Goal: Task Accomplishment & Management: Complete application form

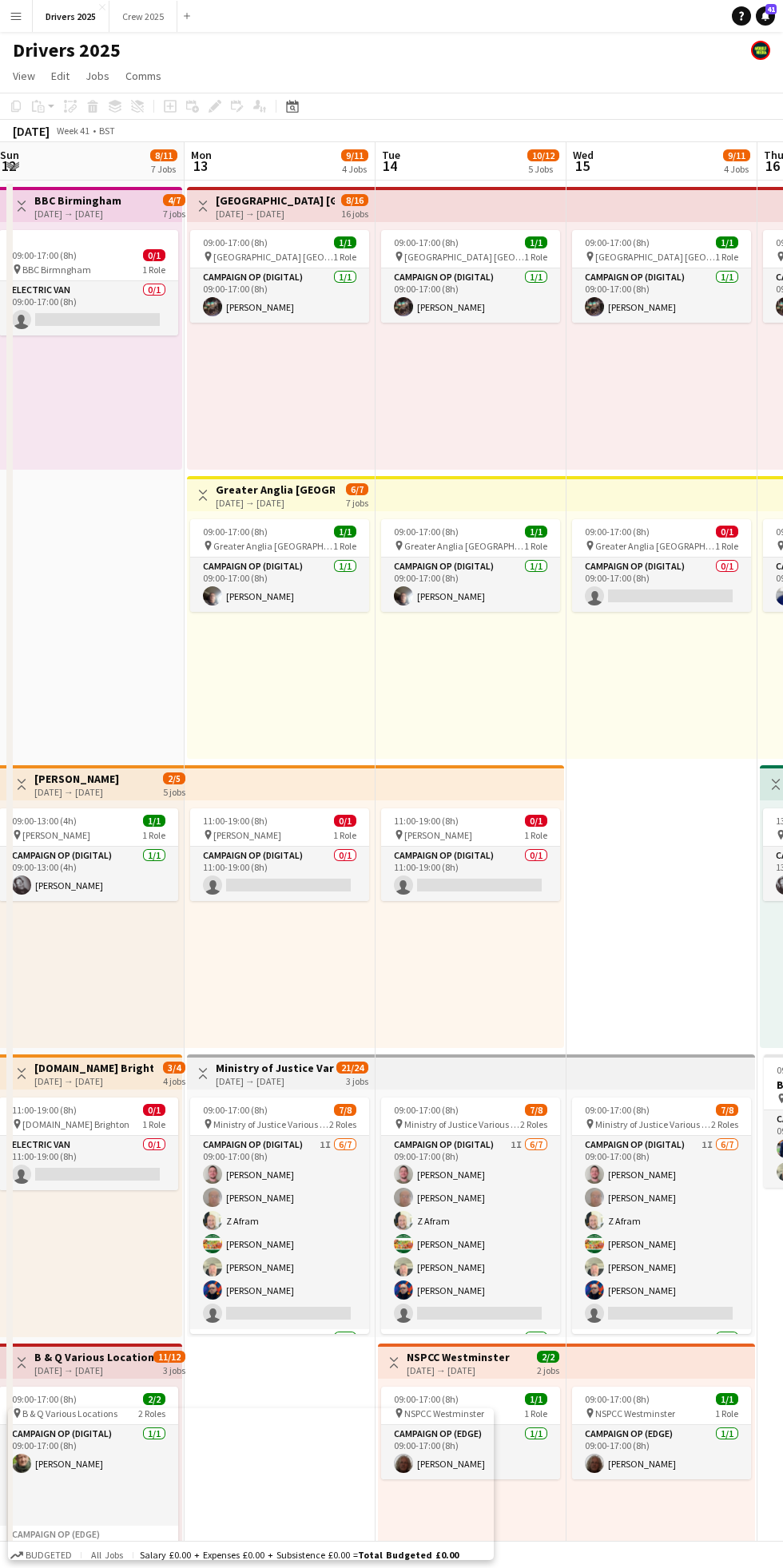
scroll to position [0, 444]
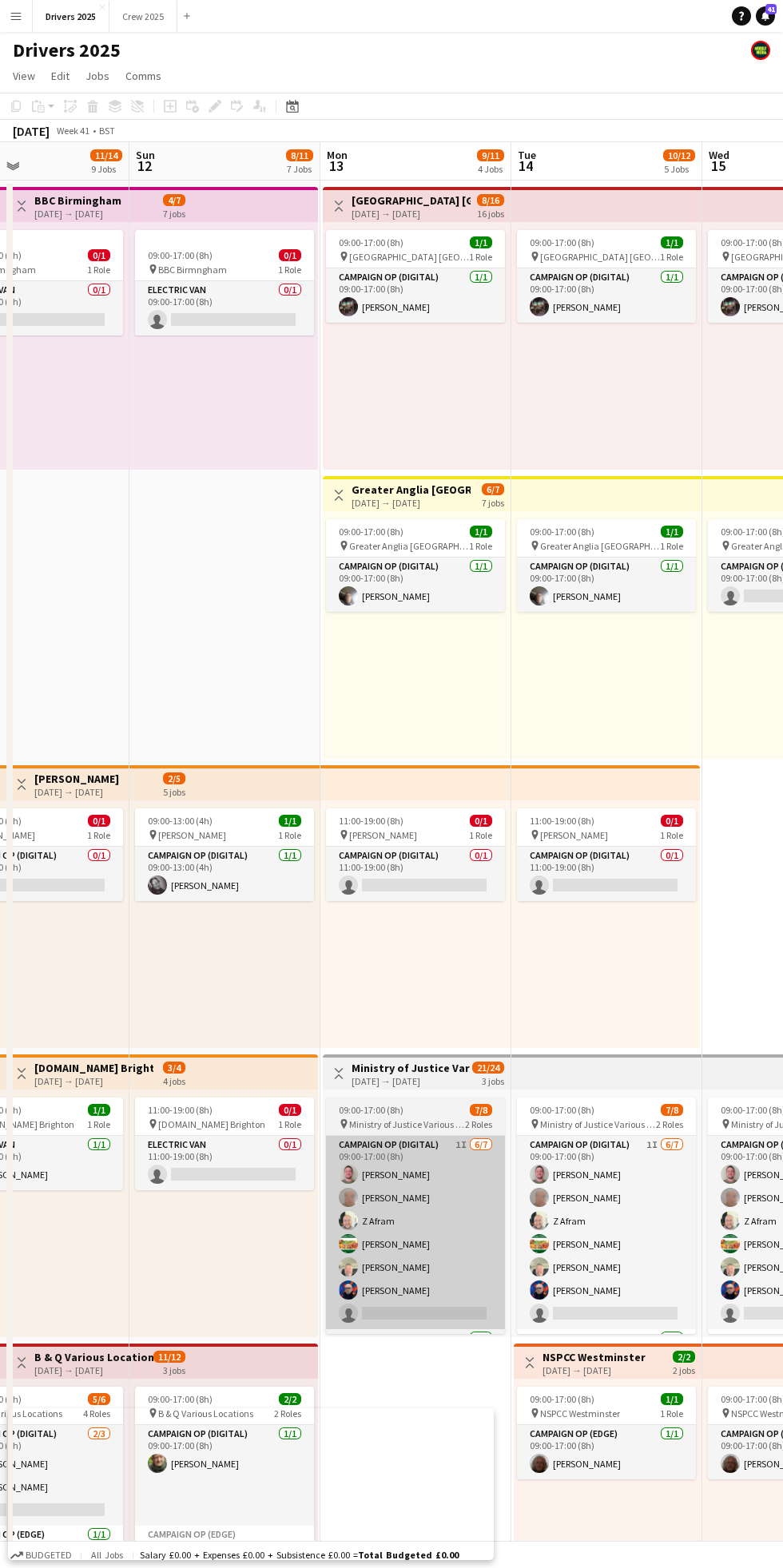
click at [413, 1137] on app-card-role "Campaign Op (Digital) 1I [DATE] 09:00-17:00 (8h) [PERSON_NAME] [PERSON_NAME] Z …" at bounding box center [415, 1232] width 179 height 193
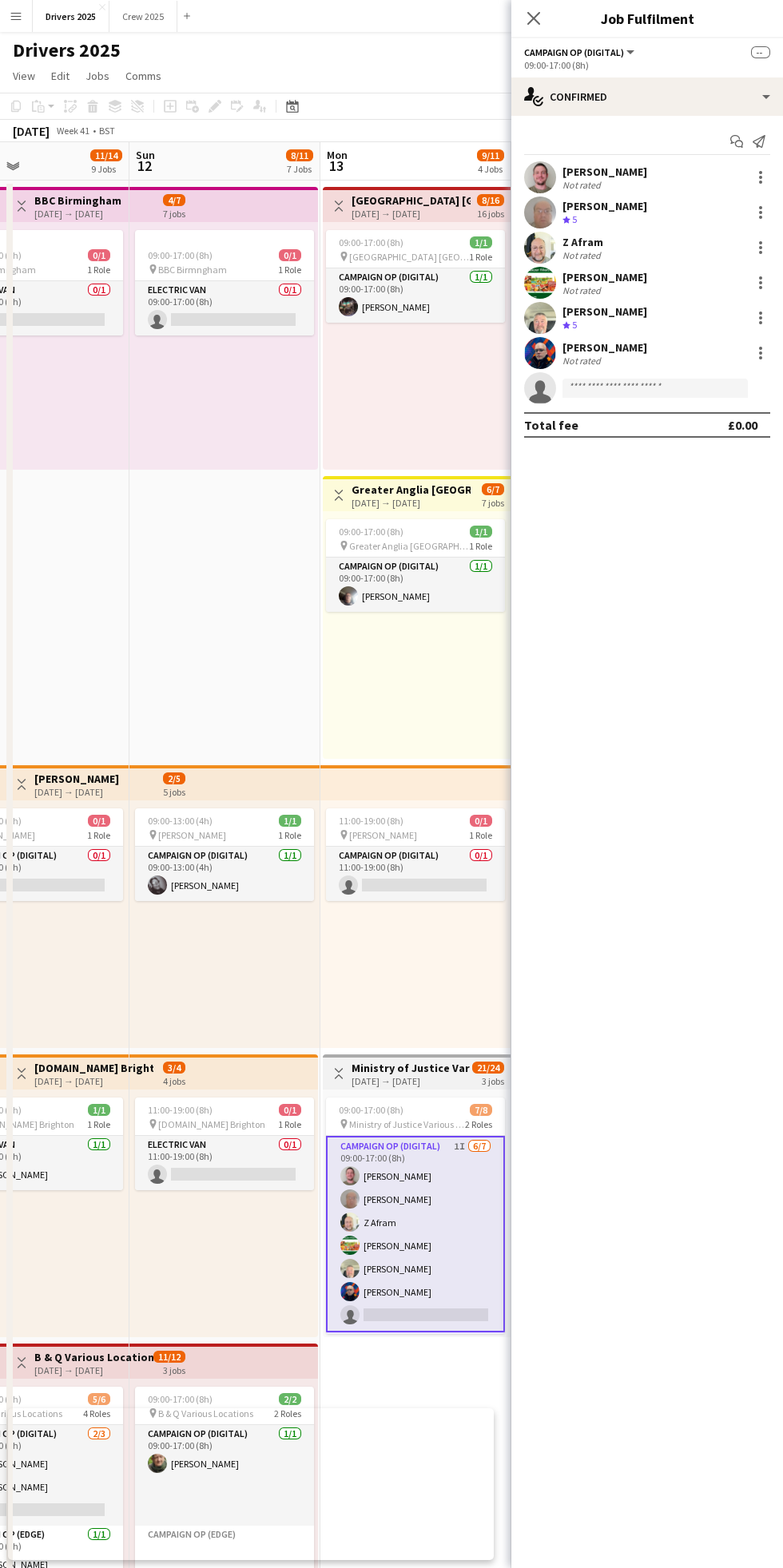
click at [431, 1067] on h3 "Ministry of Justice Various Locations" at bounding box center [411, 1067] width 119 height 14
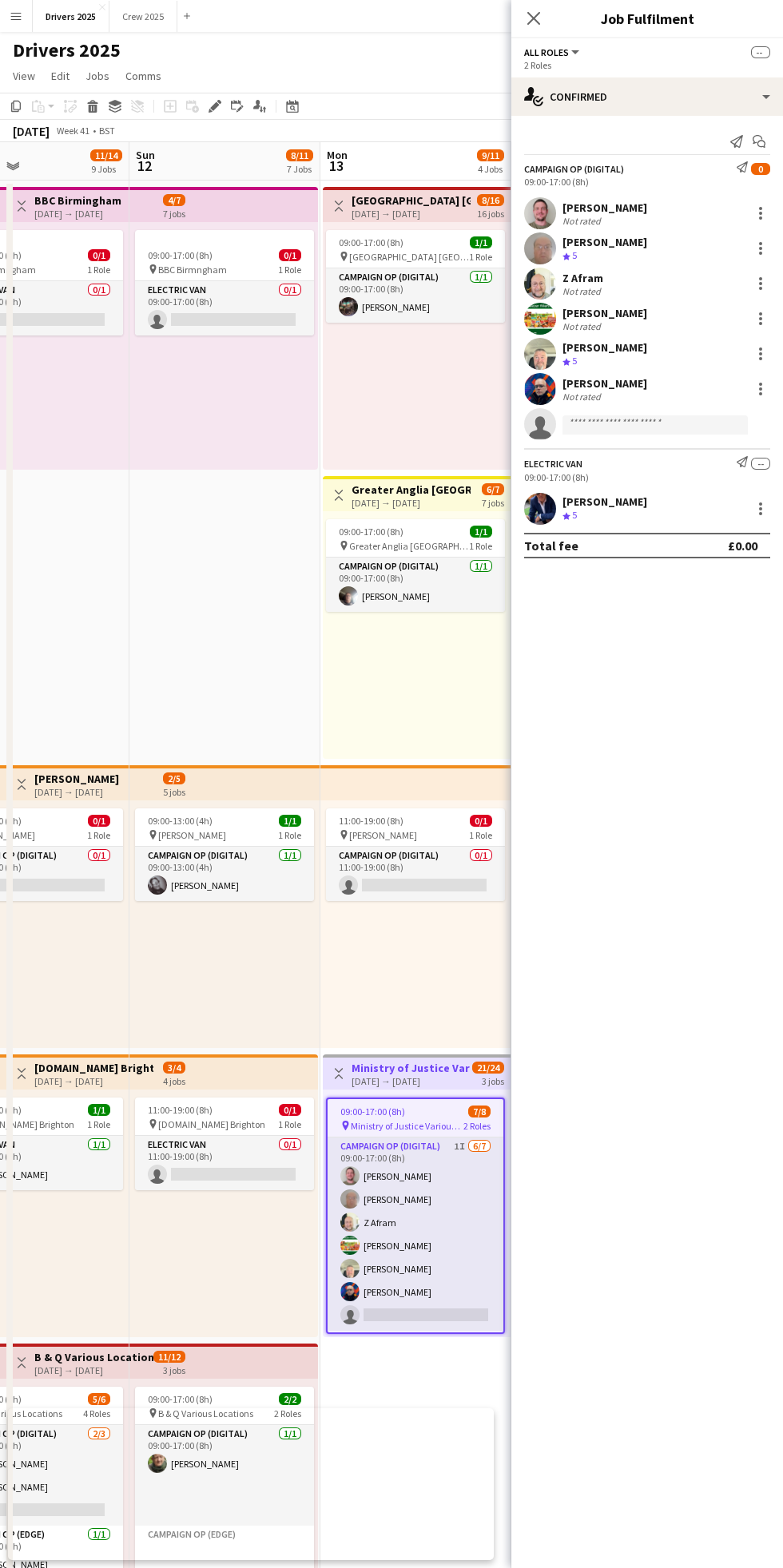
click at [294, 699] on app-date-cell "09:00-17:00 (8h) 0/1 pin BBC Birmngham 1 Role Electric Van 0/1 09:00-17:00 (8h)…" at bounding box center [225, 1471] width 191 height 2581
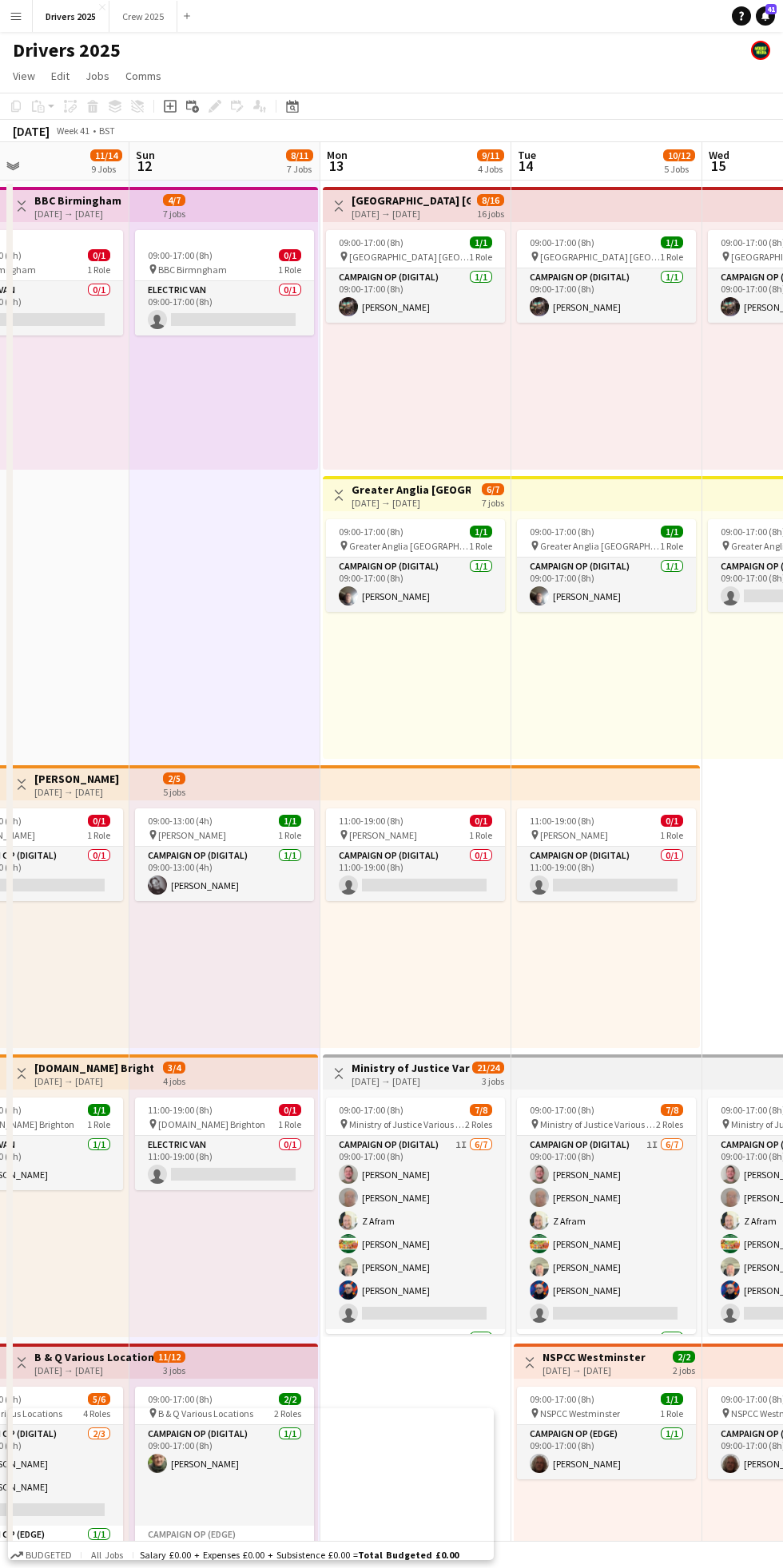
click at [409, 1087] on div "[DATE] → [DATE]" at bounding box center [411, 1081] width 119 height 12
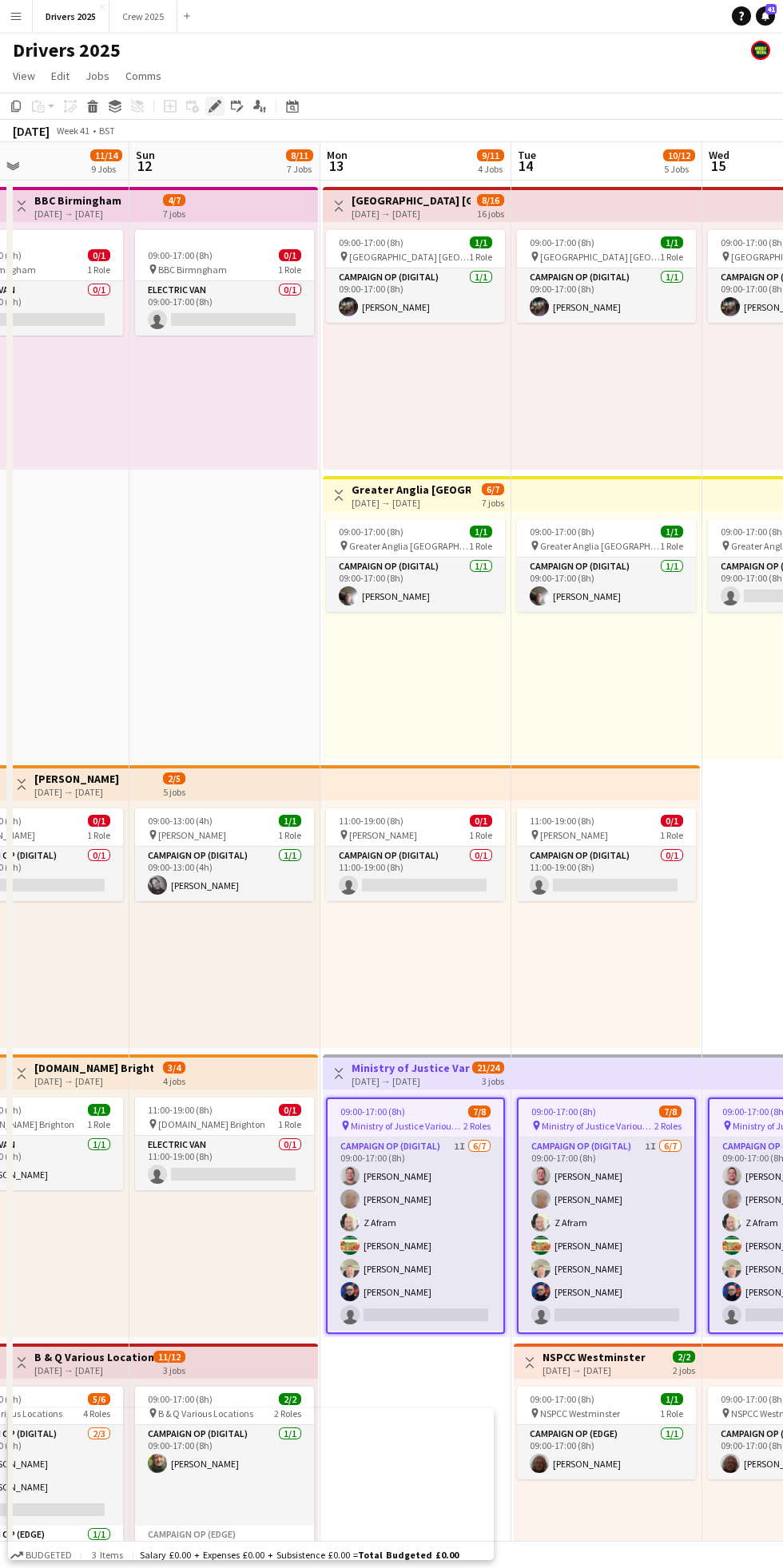
click at [210, 111] on icon at bounding box center [210, 111] width 4 height 4
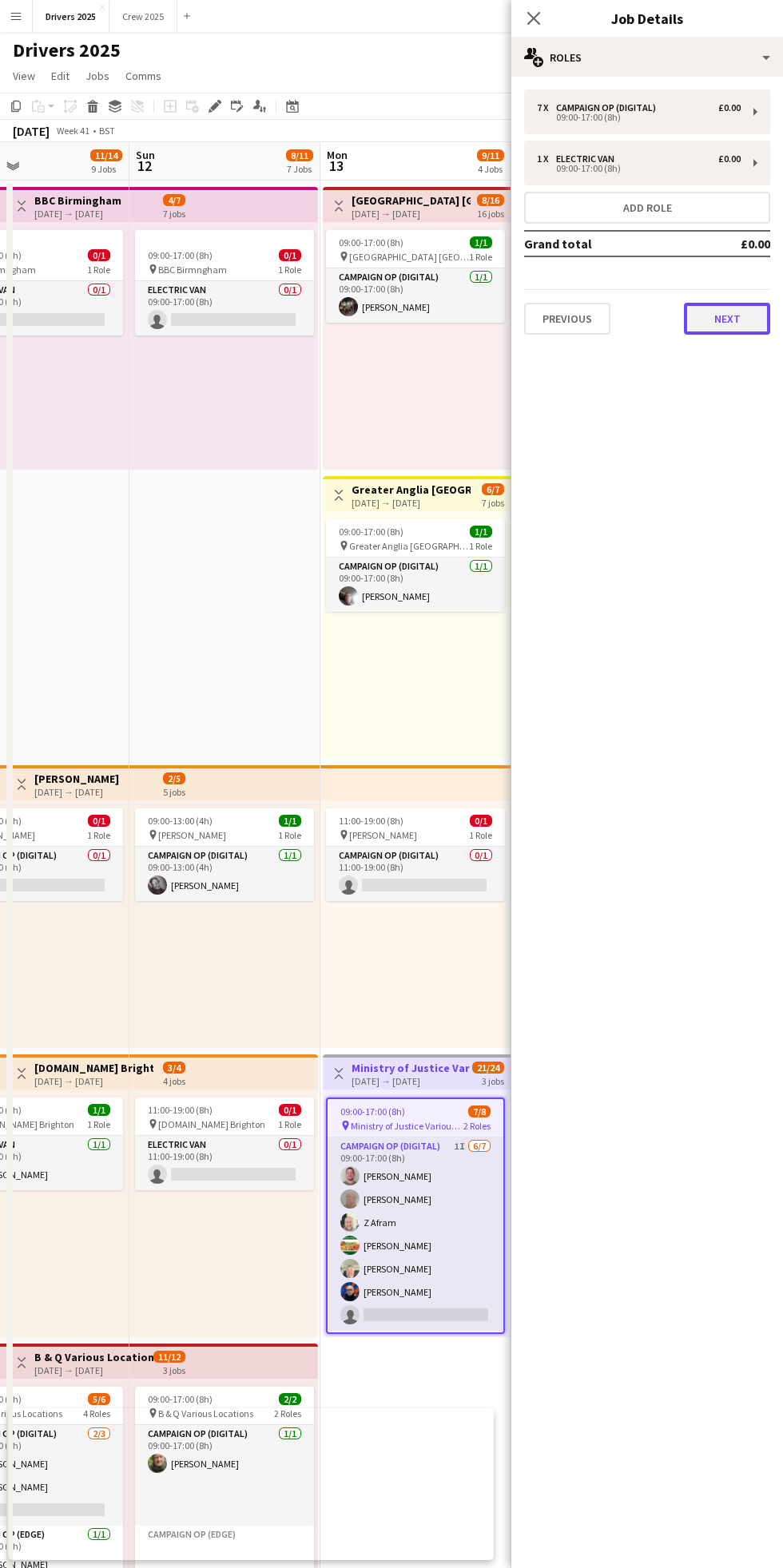
click at [720, 315] on button "Next" at bounding box center [726, 319] width 86 height 32
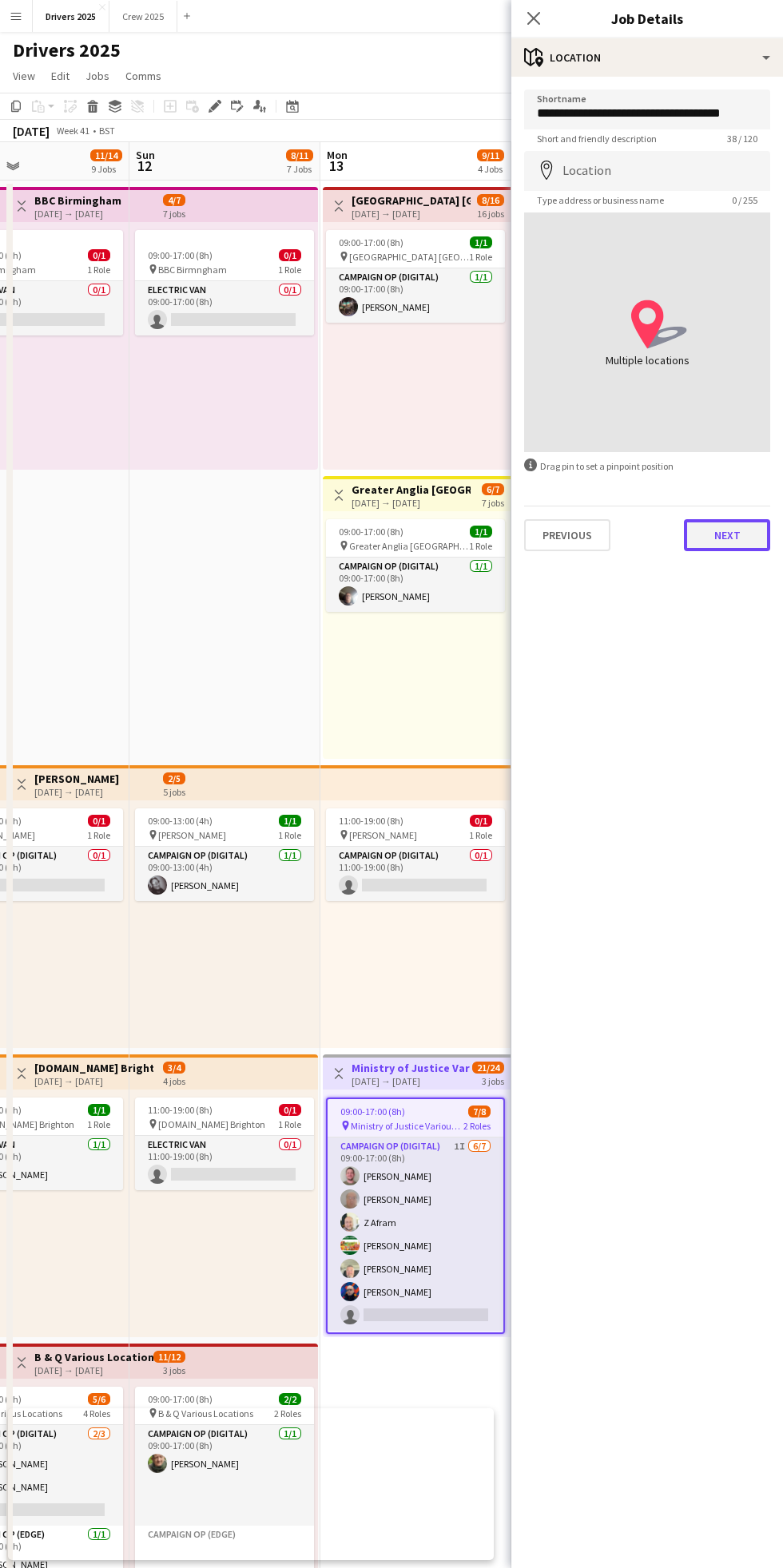
click at [732, 534] on button "Next" at bounding box center [726, 535] width 86 height 32
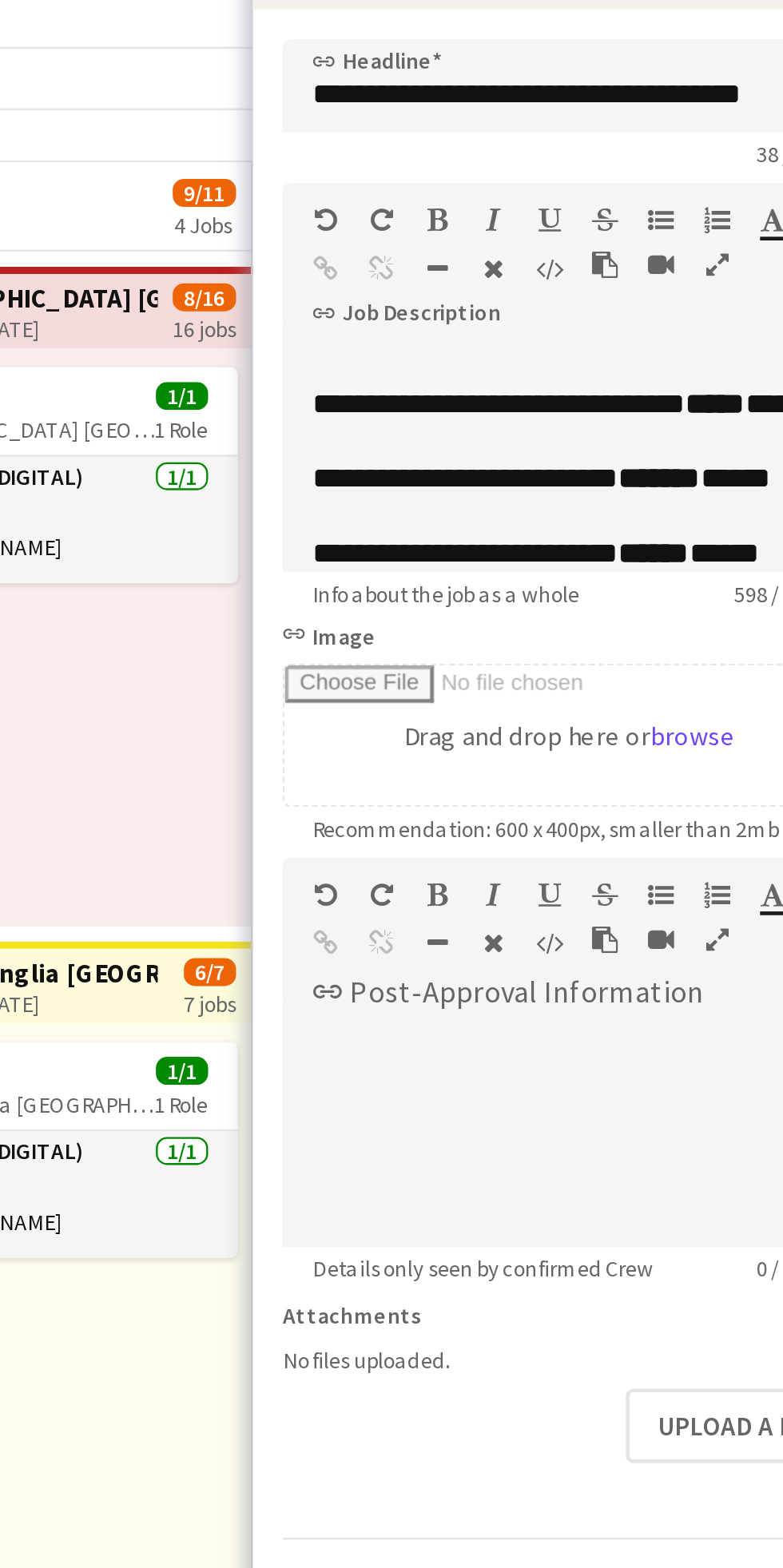
scroll to position [316, 0]
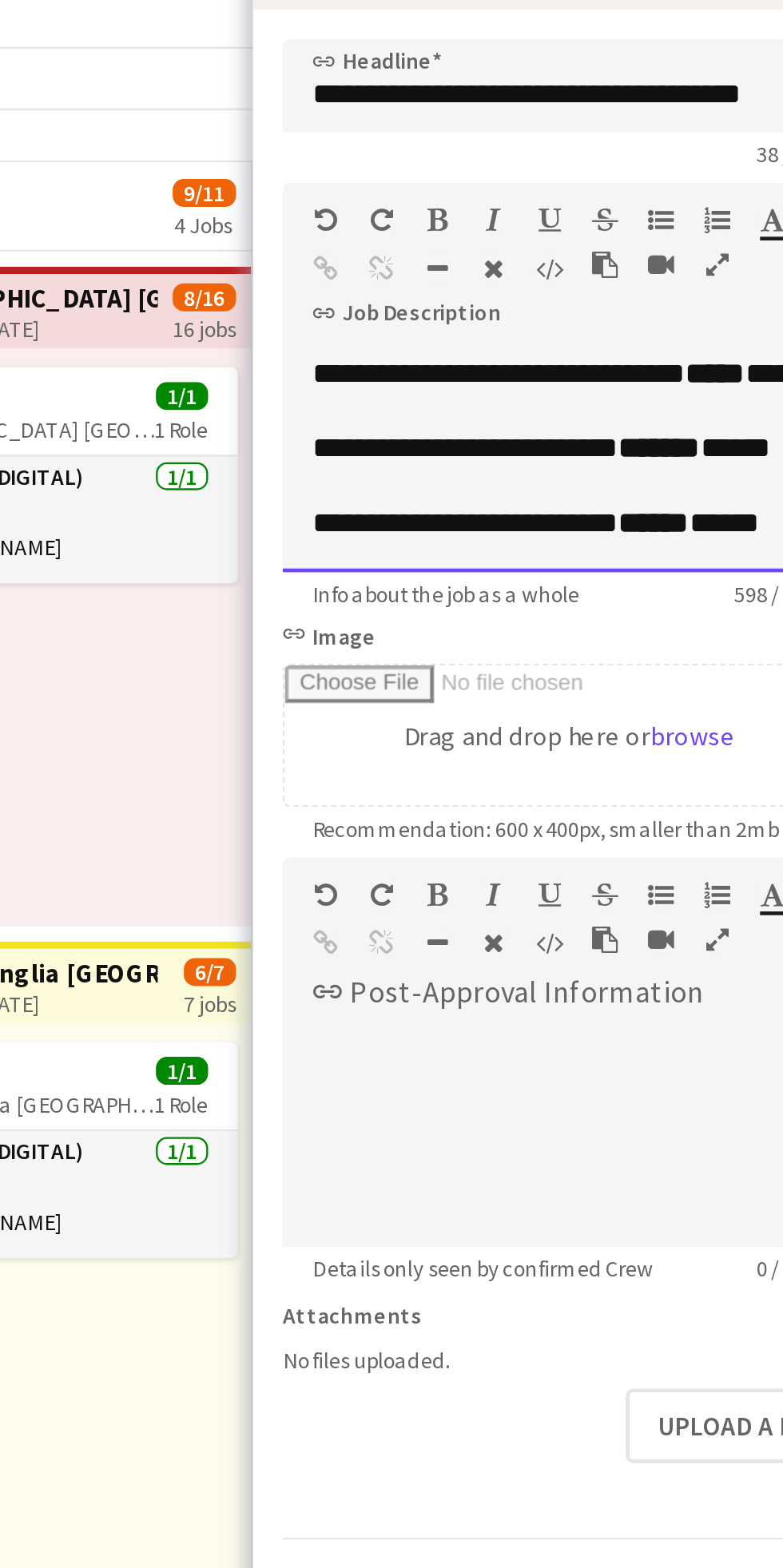
click at [703, 270] on span "*****" at bounding box center [718, 265] width 30 height 12
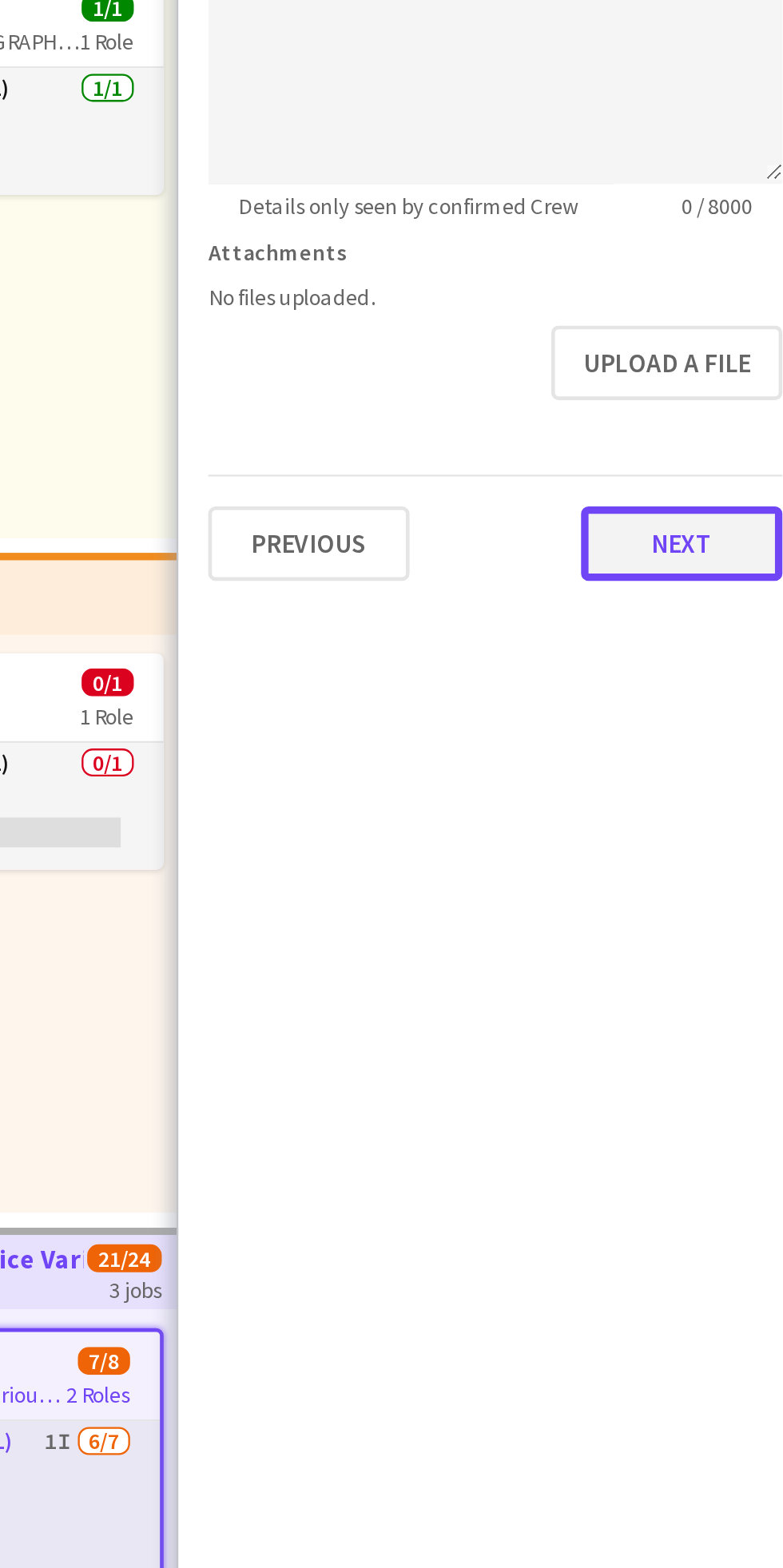
click at [726, 777] on button "Next" at bounding box center [726, 761] width 86 height 32
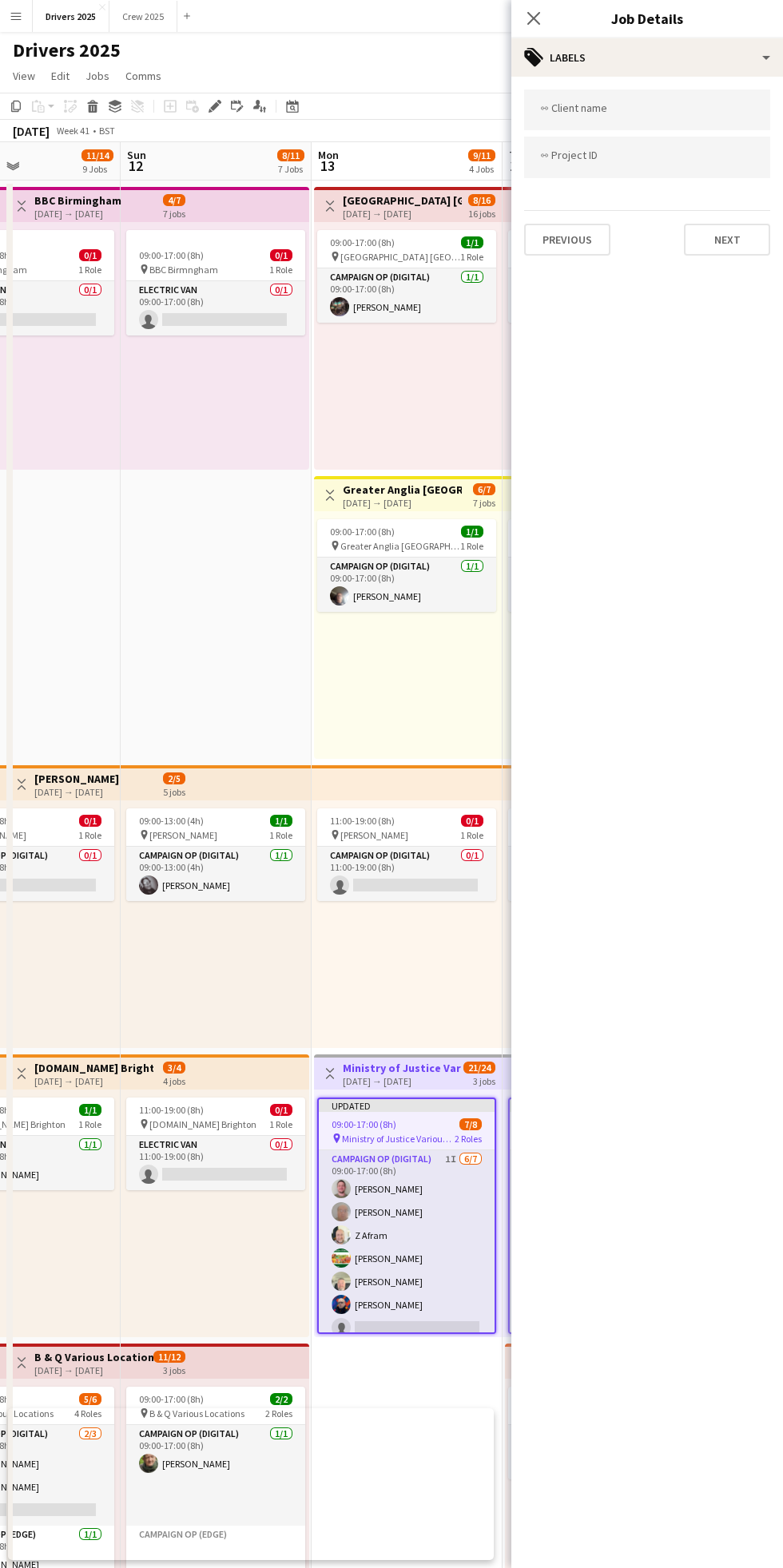
scroll to position [3, 0]
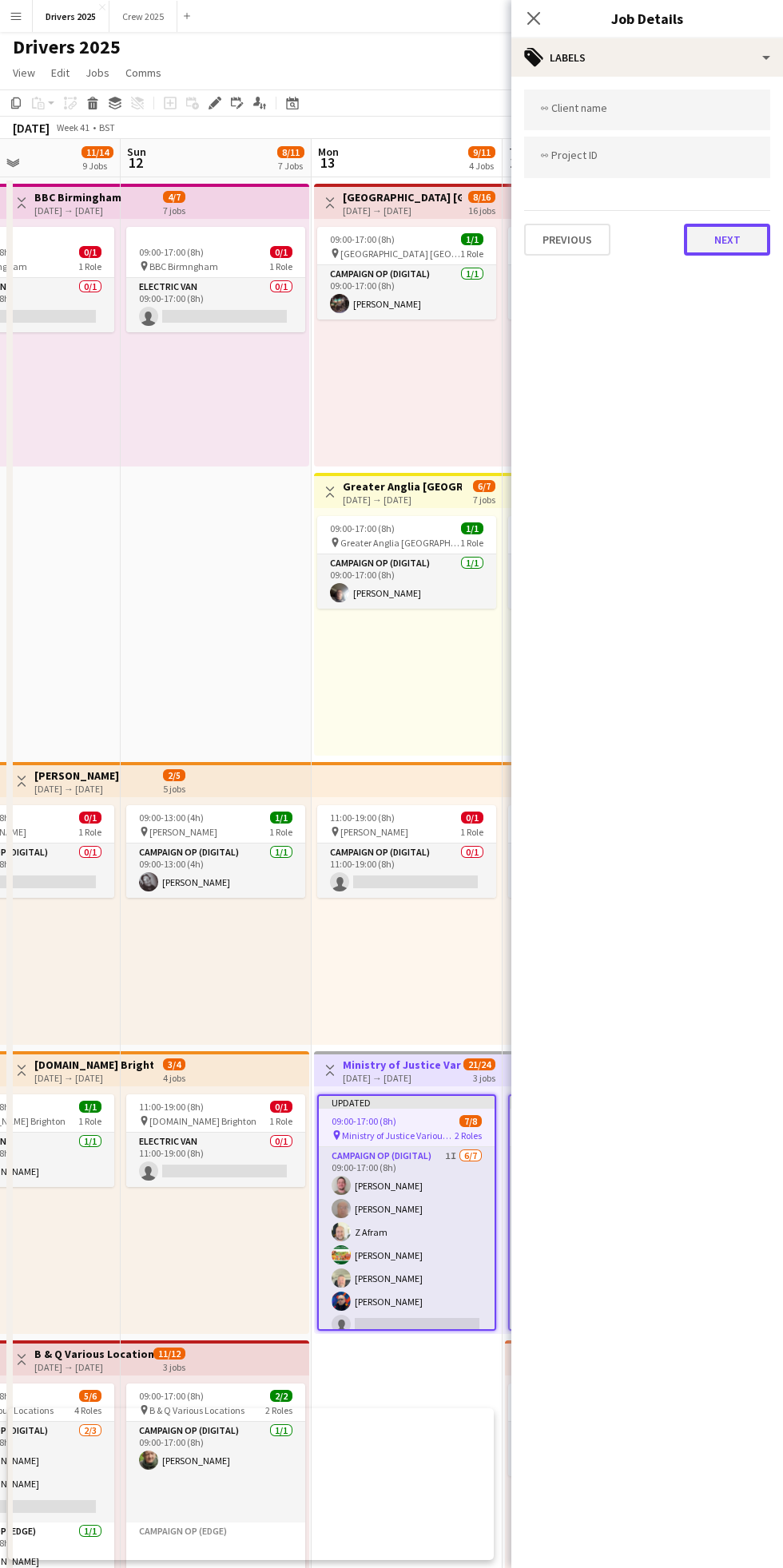
click at [724, 247] on button "Next" at bounding box center [726, 239] width 86 height 32
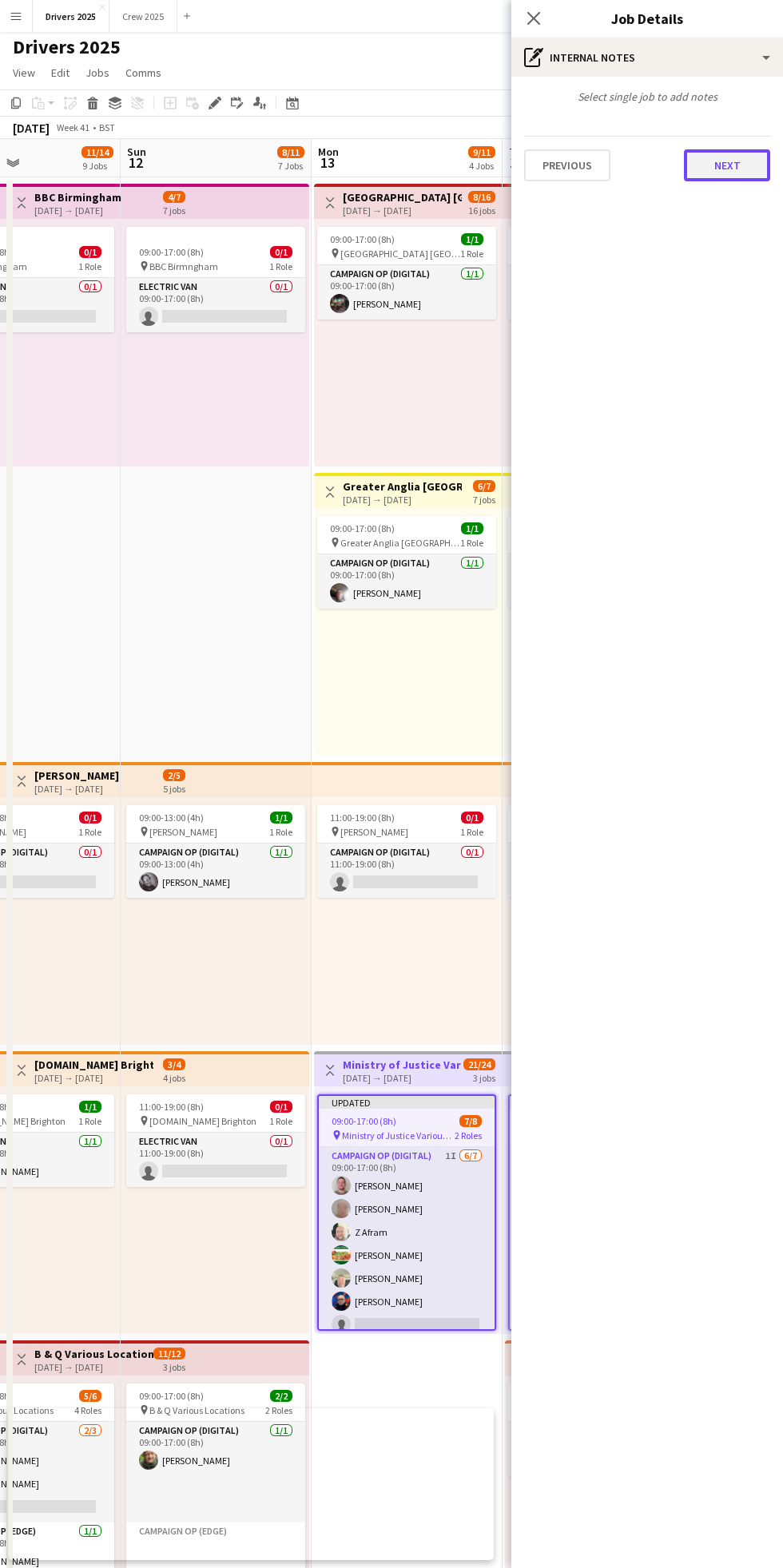
click at [732, 172] on button "Next" at bounding box center [726, 166] width 86 height 32
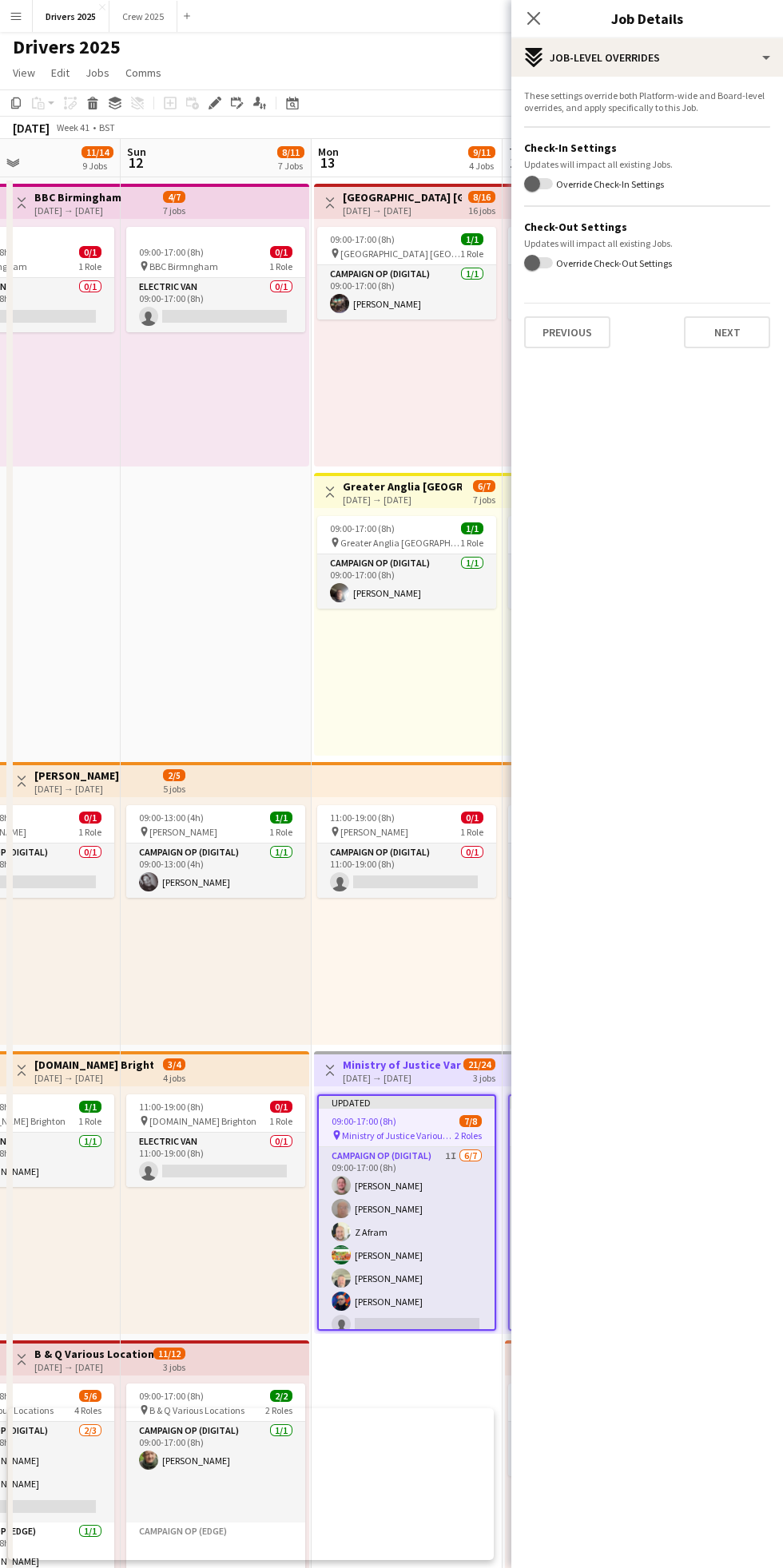
click at [718, 172] on form "These settings override both Platform-wide and Board-level overrides, and apply…" at bounding box center [646, 219] width 271 height 259
click at [726, 332] on button "Next" at bounding box center [726, 332] width 86 height 32
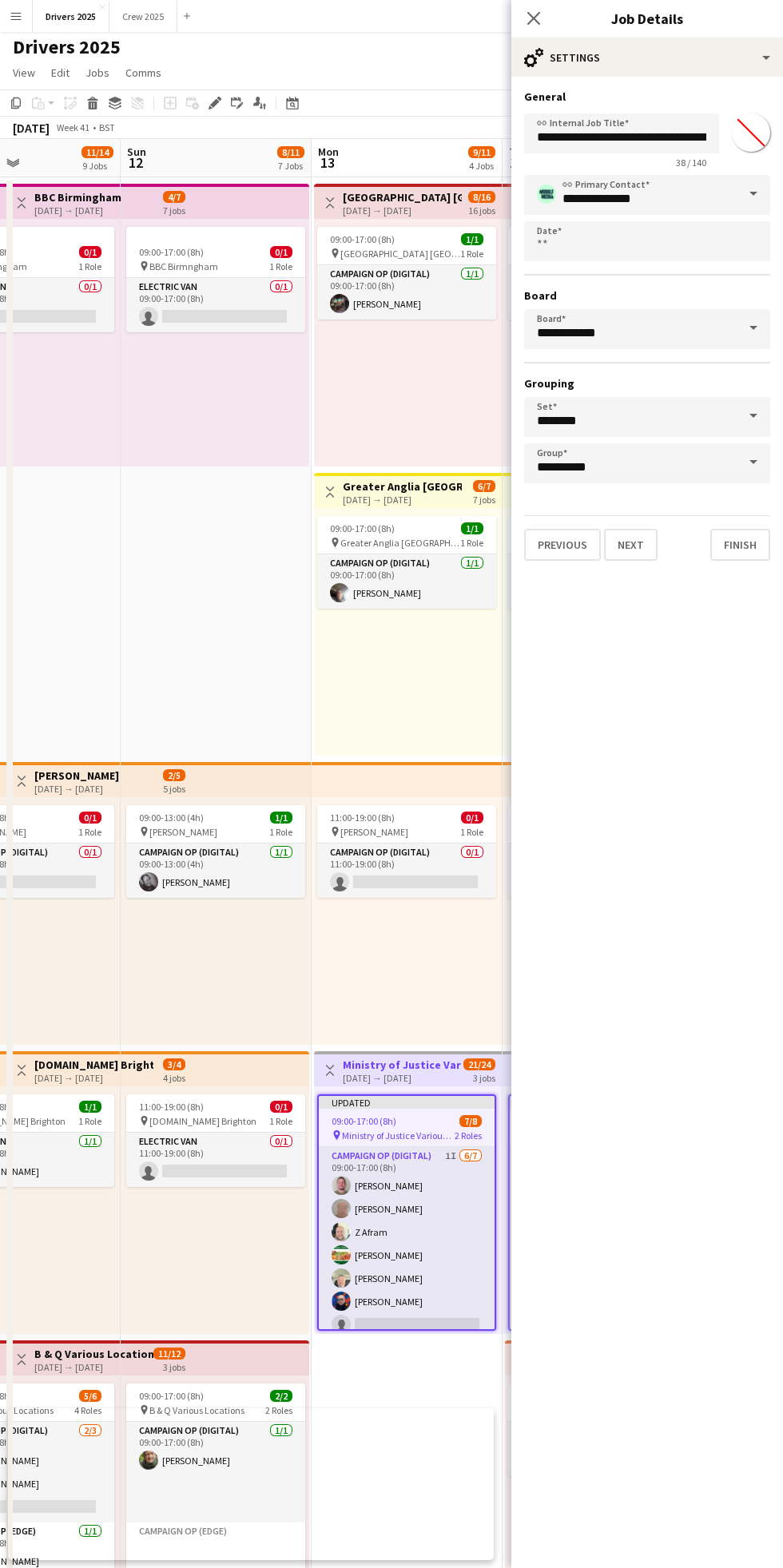
click at [206, 666] on app-date-cell "09:00-17:00 (8h) 0/1 pin BBC Birmngham 1 Role Electric Van 0/1 09:00-17:00 (8h)…" at bounding box center [217, 1467] width 191 height 2581
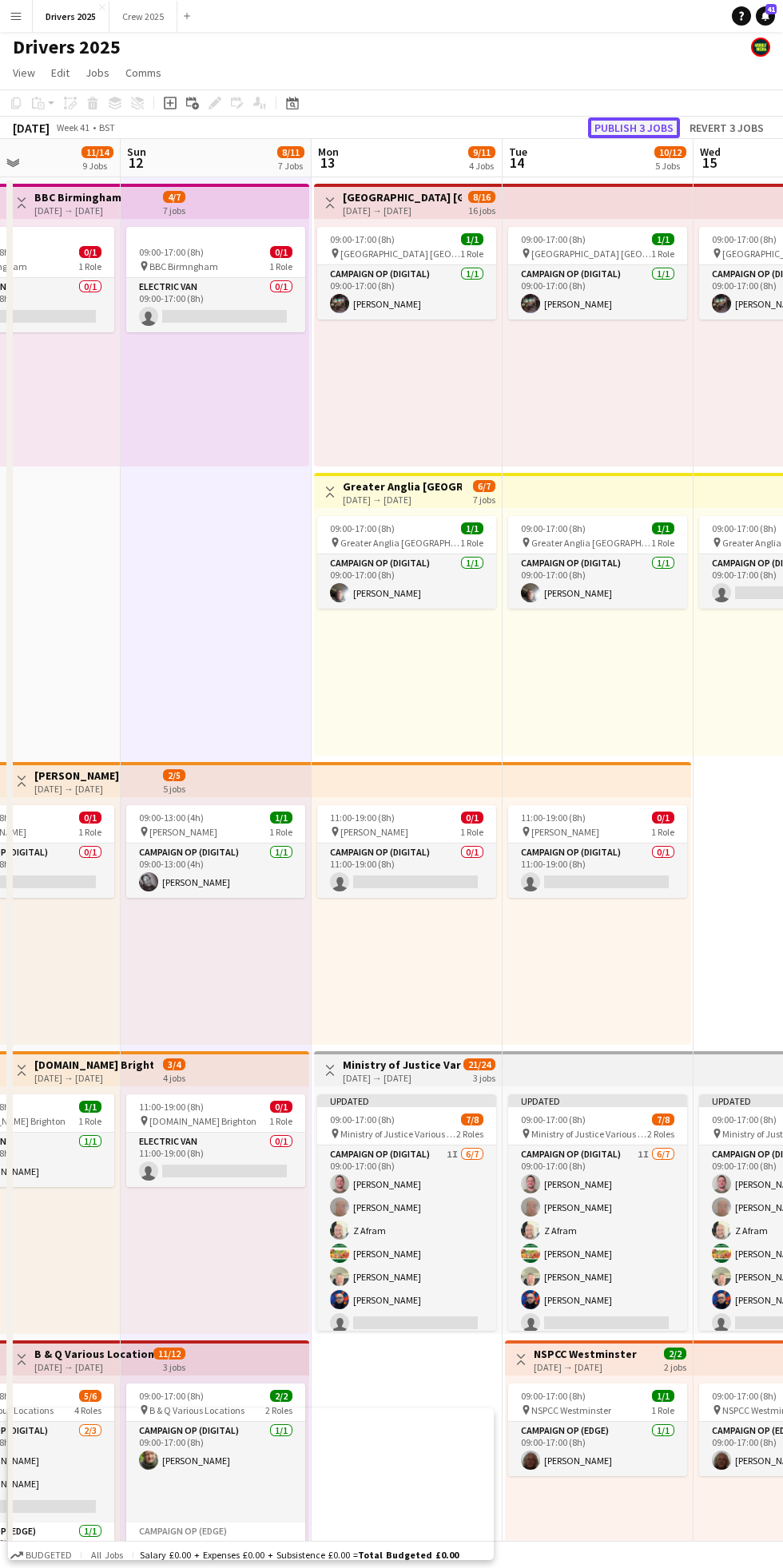
click at [629, 132] on button "Publish 3 jobs" at bounding box center [634, 128] width 92 height 21
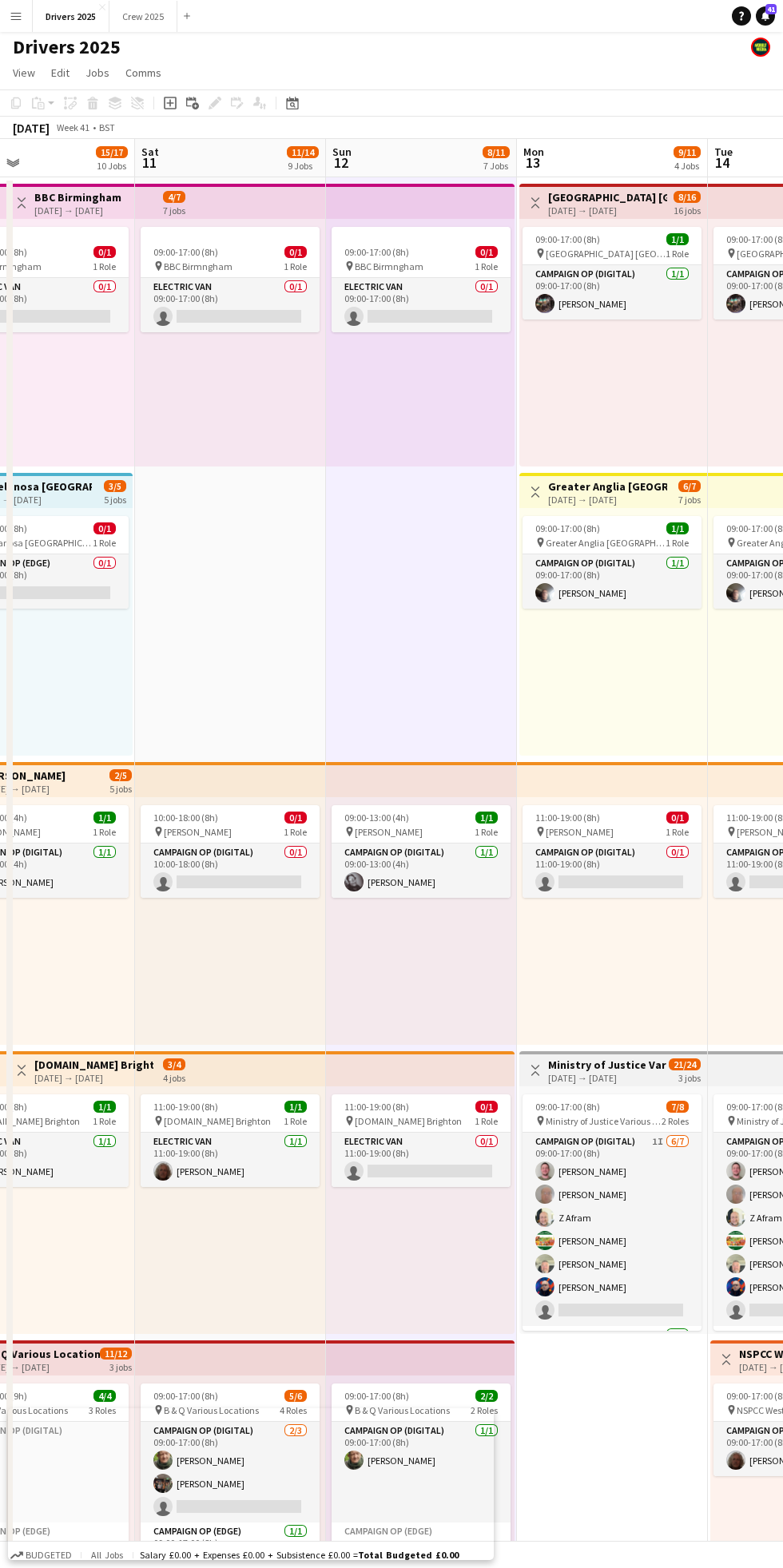
scroll to position [0, 439]
